Goal: Check status

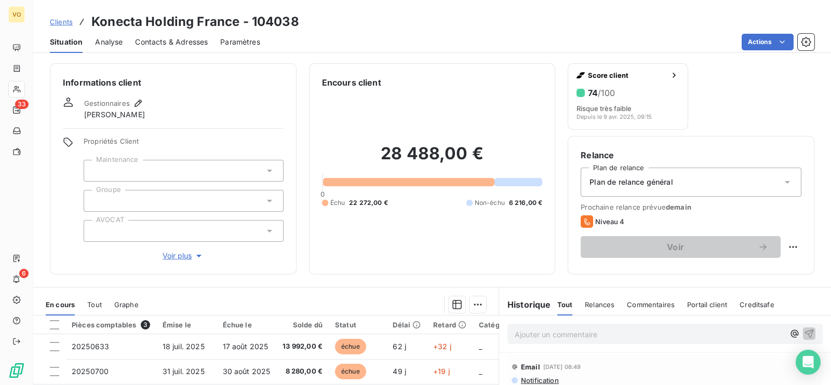
scroll to position [129, 0]
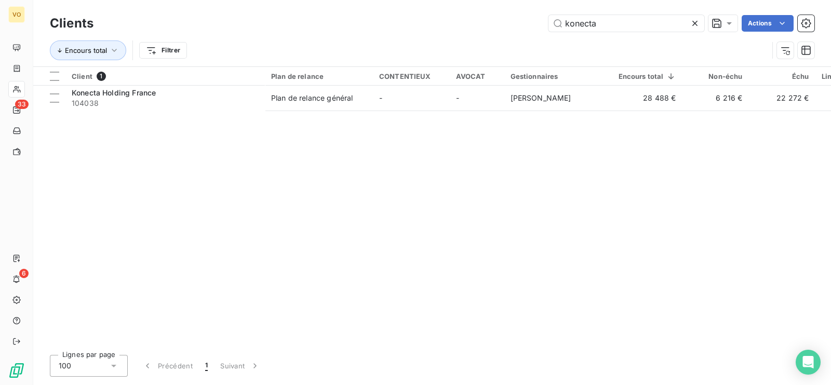
drag, startPoint x: 600, startPoint y: 22, endPoint x: 542, endPoint y: 12, distance: 58.4
click at [542, 12] on div "Clients konecta Actions" at bounding box center [432, 23] width 764 height 22
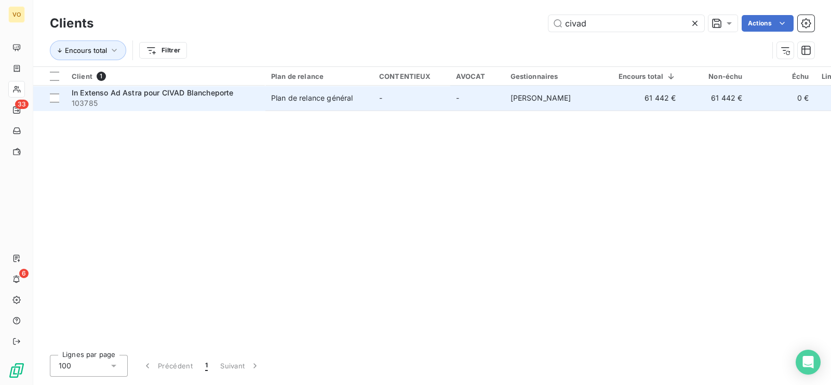
type input "civad"
click at [313, 93] on div "Plan de relance général" at bounding box center [311, 98] width 81 height 10
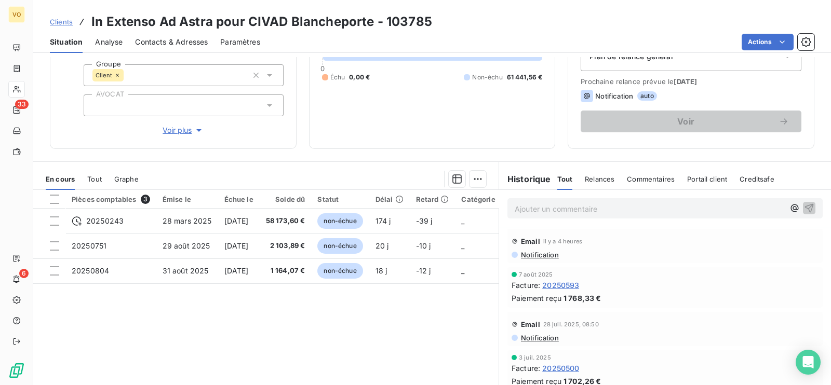
scroll to position [129, 0]
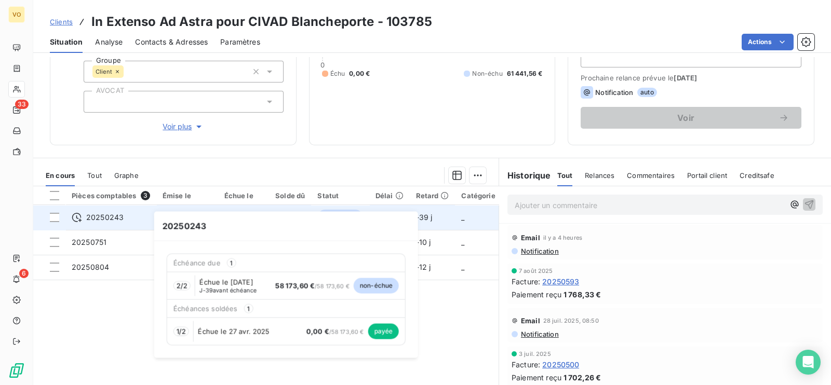
click at [144, 221] on div "20250243" at bounding box center [111, 217] width 78 height 10
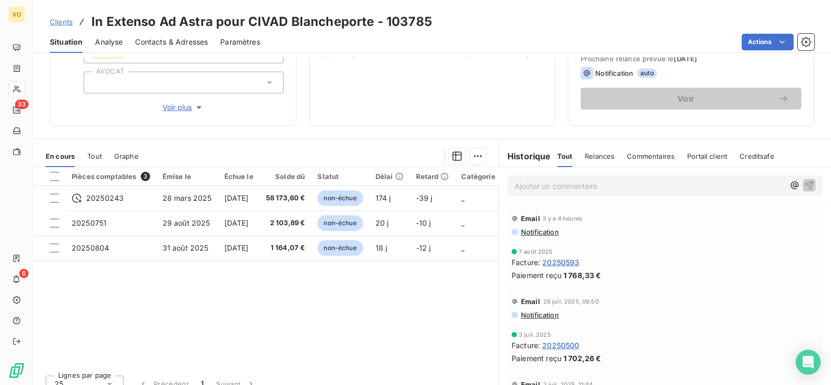
scroll to position [161, 0]
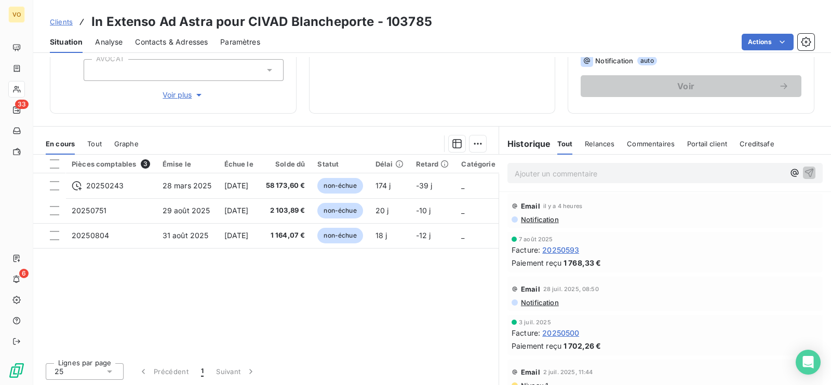
click at [546, 174] on p "Ajouter un commentaire ﻿" at bounding box center [648, 173] width 269 height 13
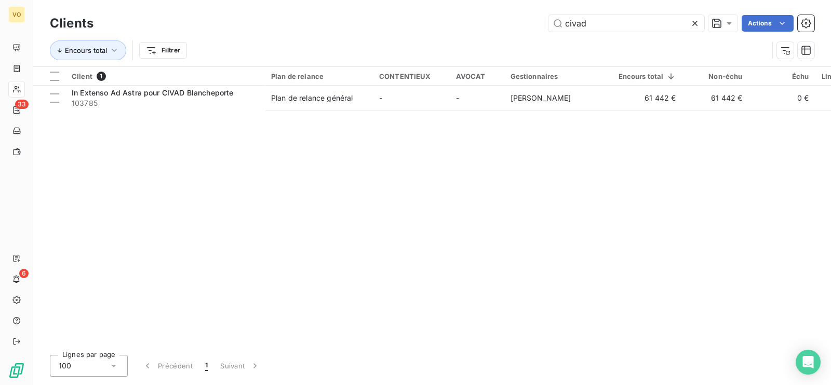
click at [355, 202] on div "Client 1 Plan de relance CONTENTIEUX AVOCAT Gestionnaires Encours total Non-éch…" at bounding box center [431, 207] width 797 height 280
